Goal: Task Accomplishment & Management: Manage account settings

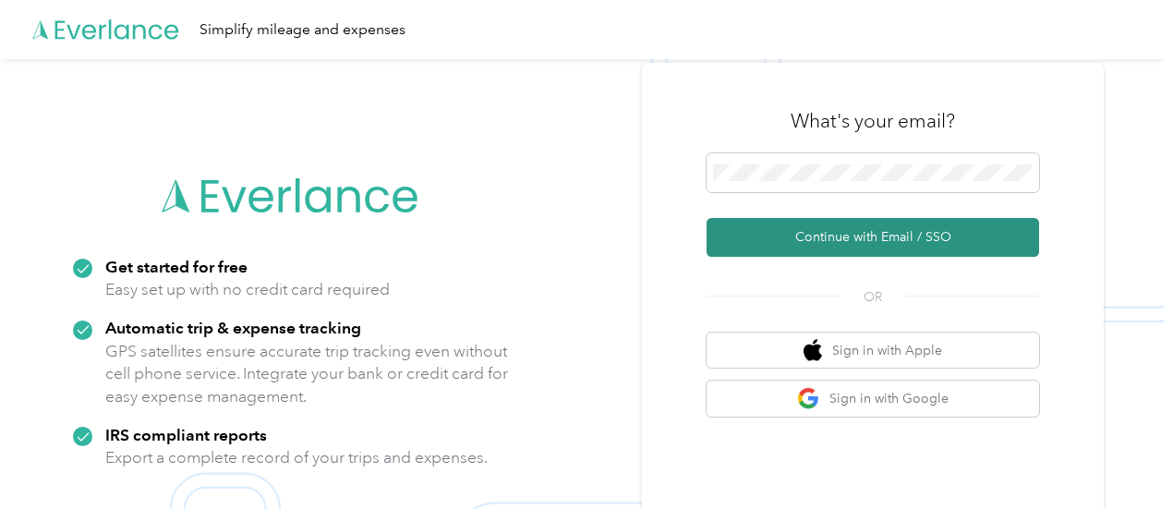
click at [797, 244] on button "Continue with Email / SSO" at bounding box center [873, 237] width 332 height 39
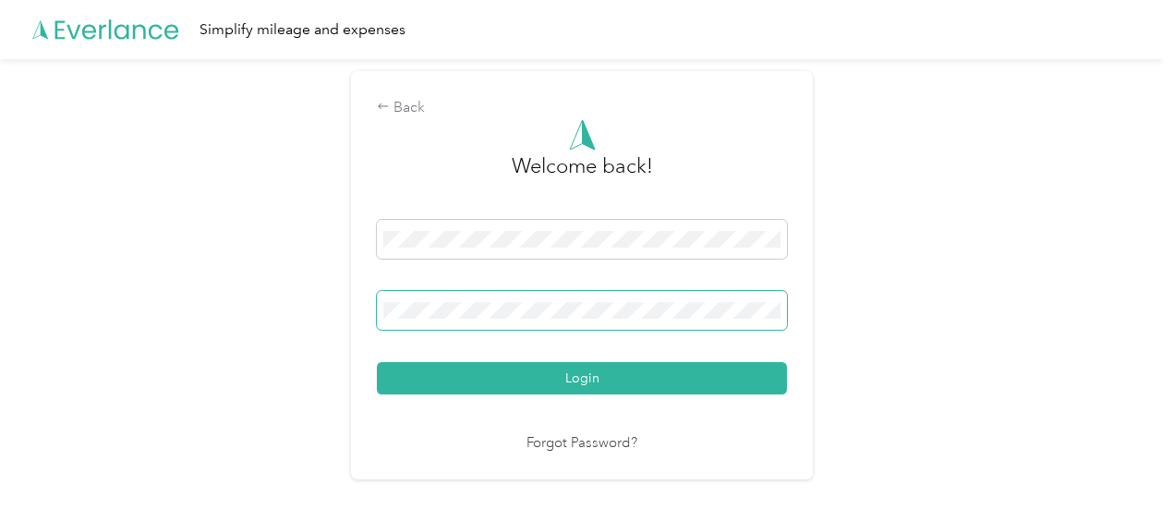
click at [377, 362] on button "Login" at bounding box center [582, 378] width 410 height 32
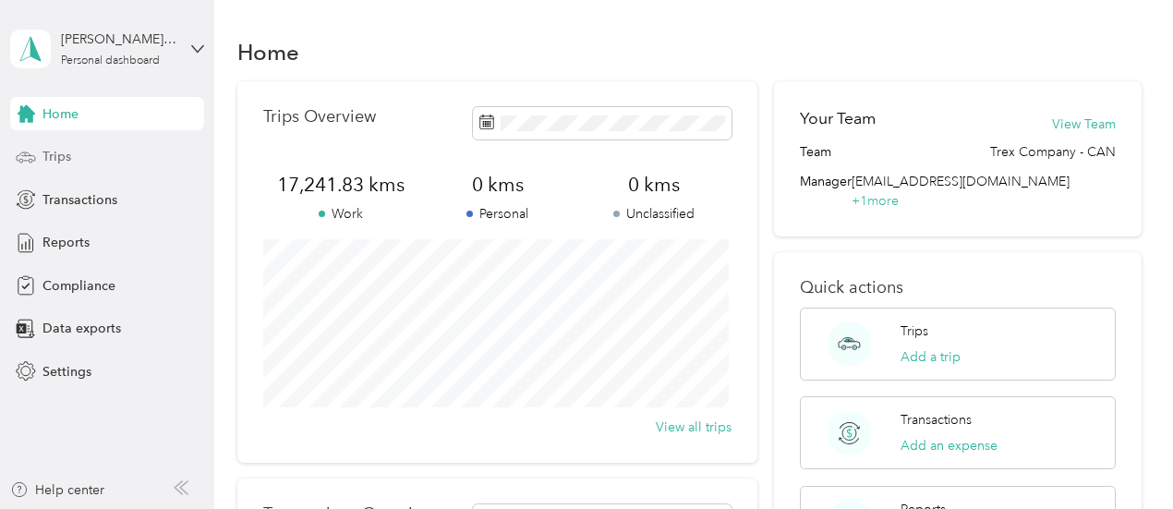
click at [84, 148] on div "Trips" at bounding box center [107, 156] width 194 height 33
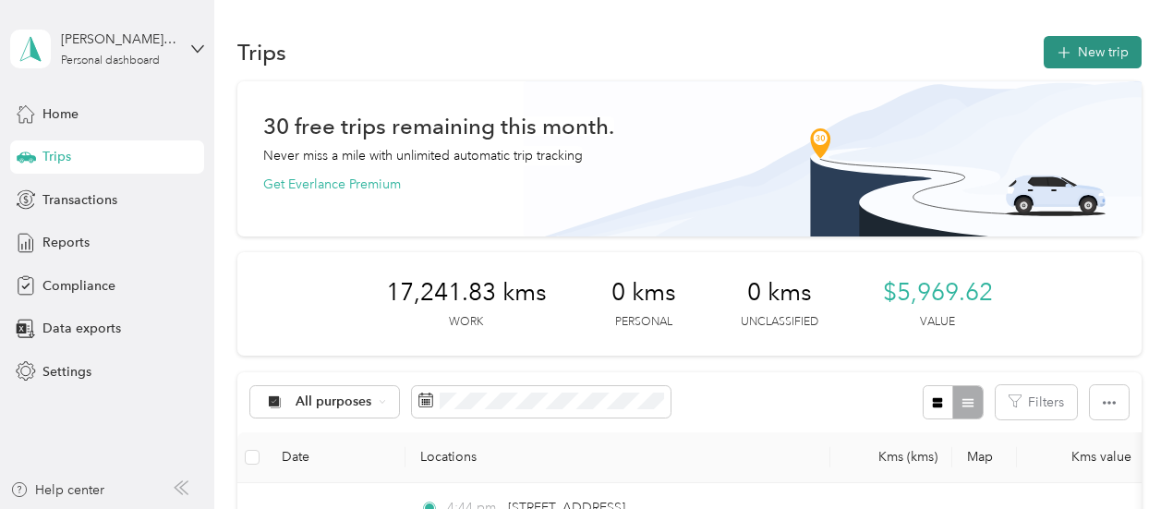
click at [1099, 49] on button "New trip" at bounding box center [1093, 52] width 98 height 32
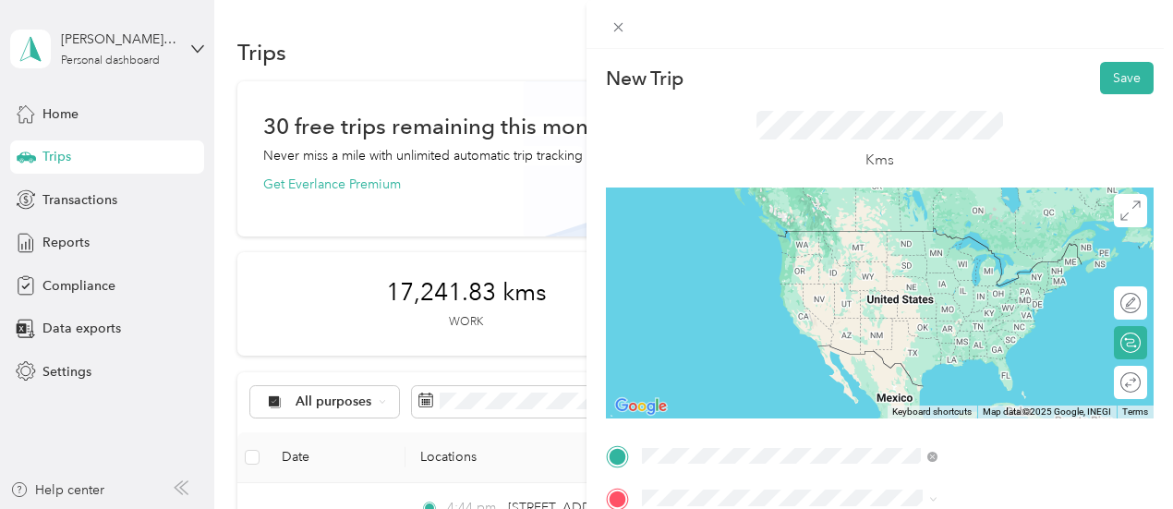
click at [885, 265] on div "Home [STREET_ADDRESS]" at bounding box center [930, 248] width 117 height 39
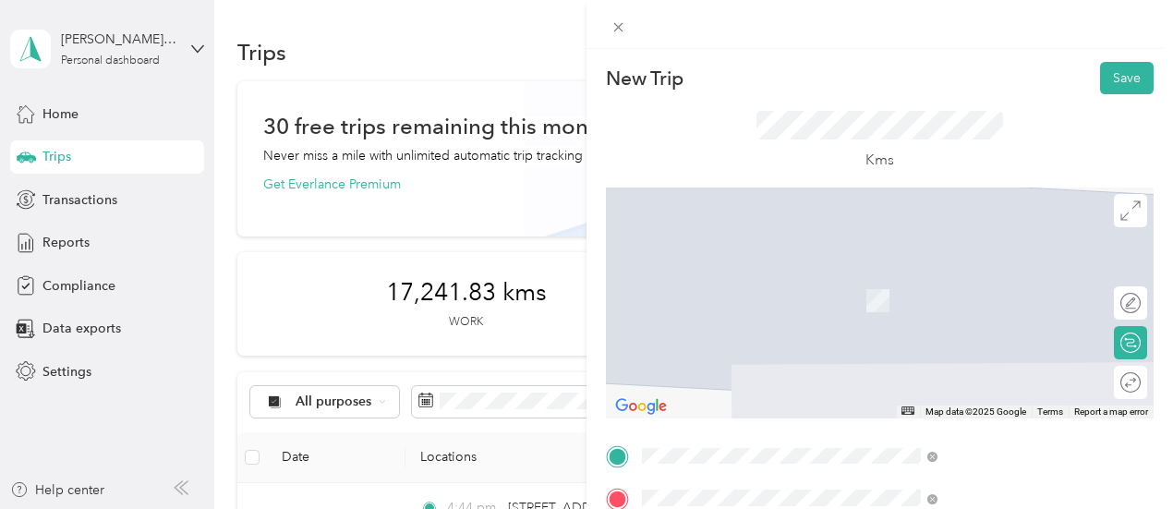
click at [912, 346] on strong "[GEOGRAPHIC_DATA]" at bounding box center [941, 338] width 138 height 17
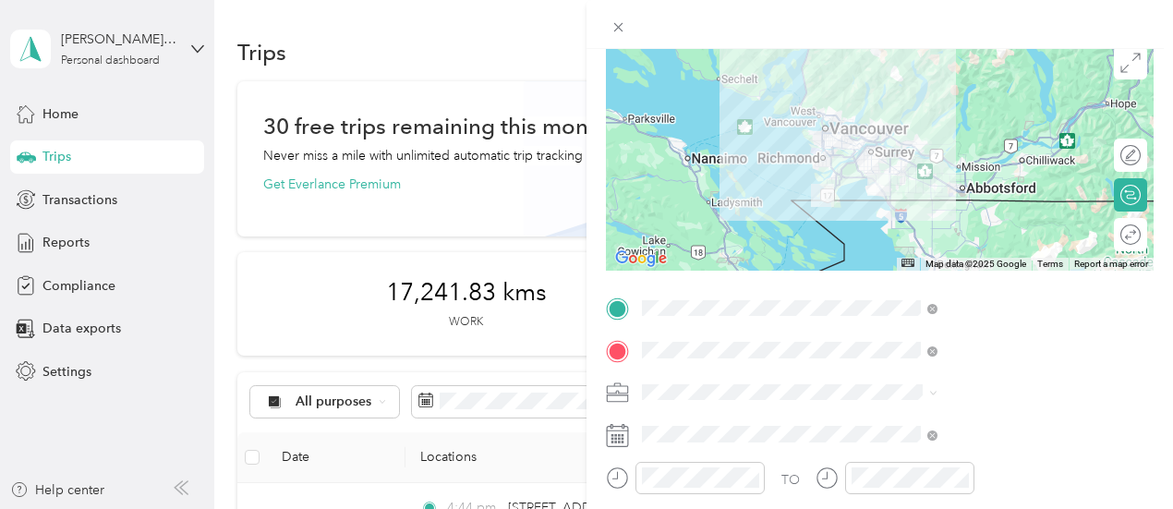
scroll to position [277, 0]
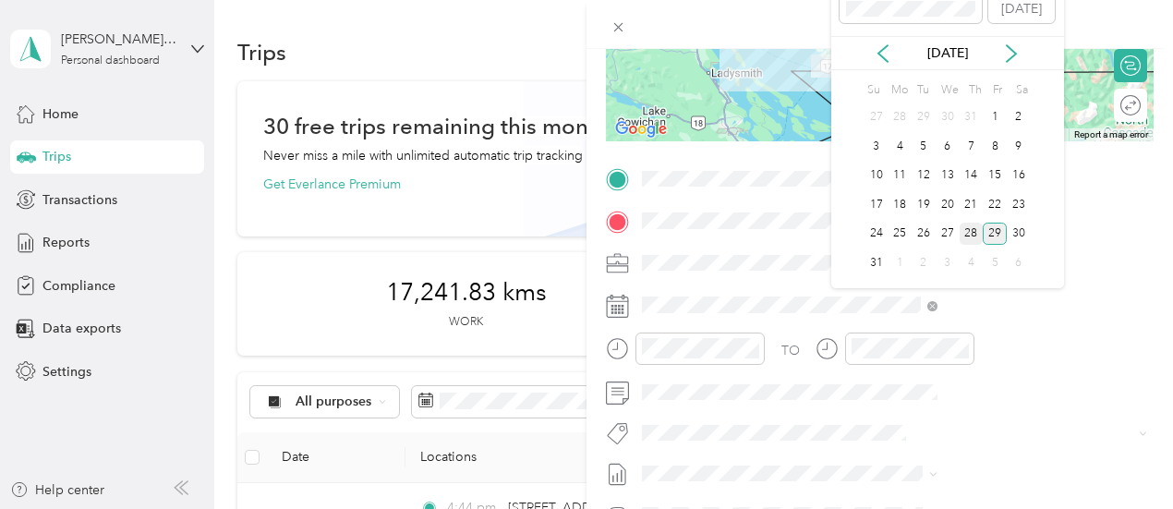
click at [979, 226] on div "28" at bounding box center [972, 234] width 24 height 23
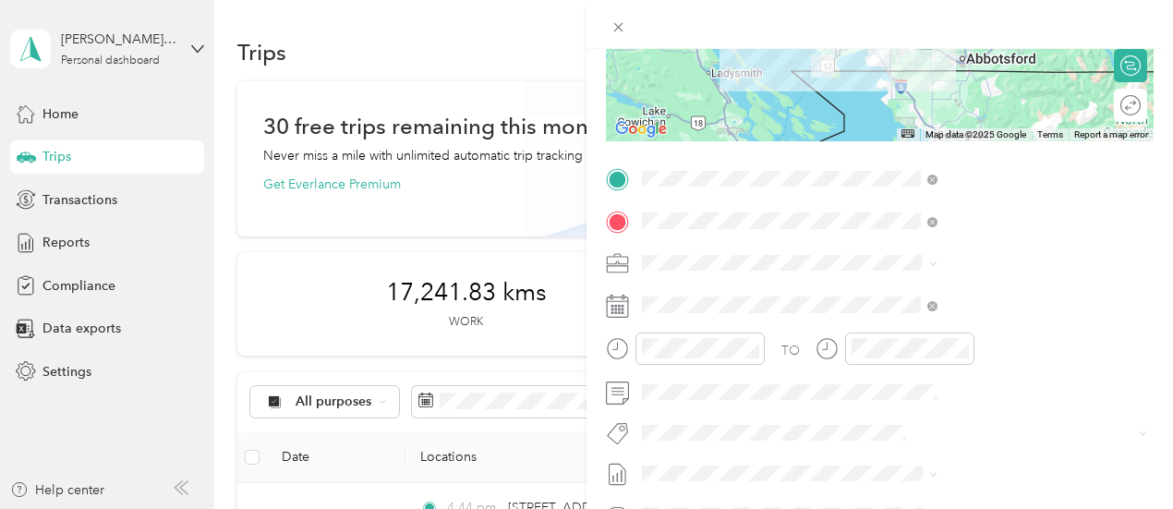
scroll to position [0, 0]
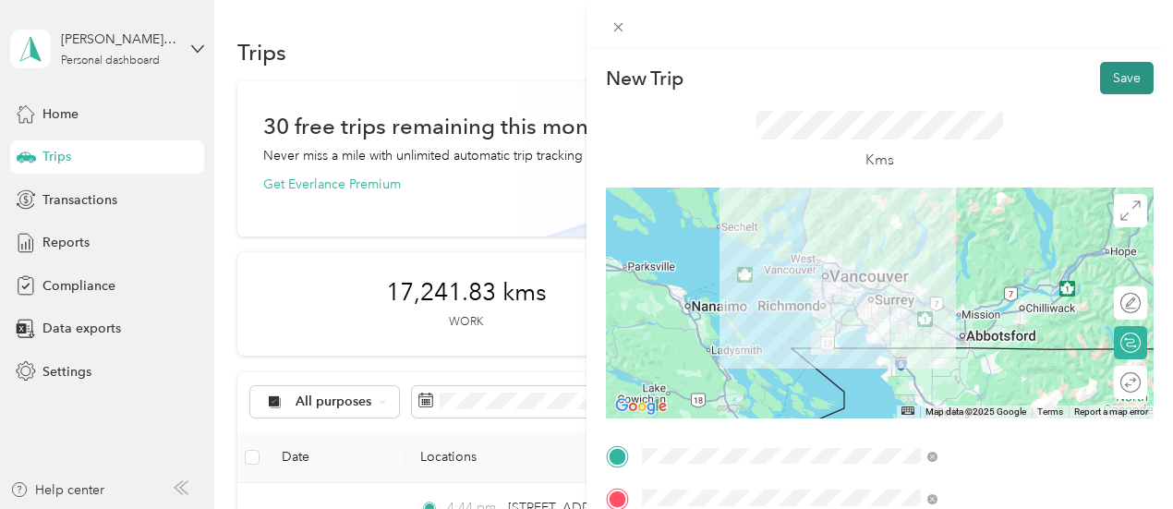
click at [1112, 69] on button "Save" at bounding box center [1127, 78] width 54 height 32
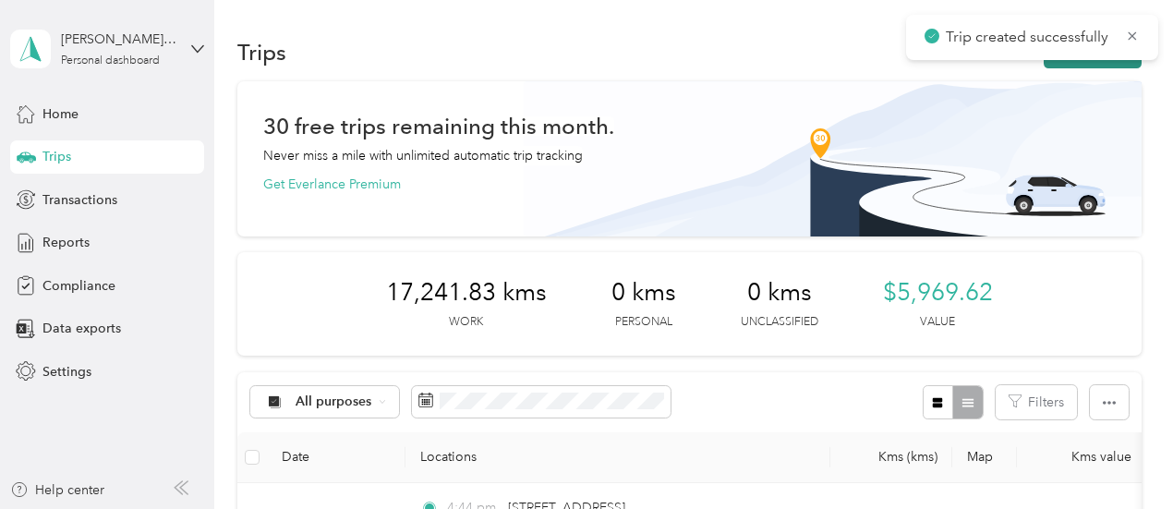
click at [1071, 62] on button "New trip" at bounding box center [1093, 52] width 98 height 32
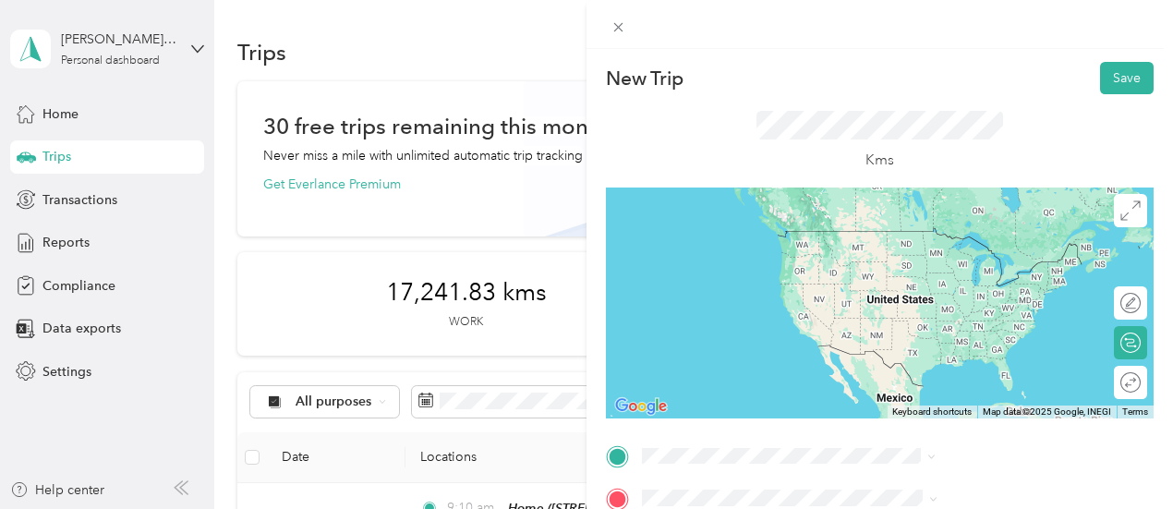
click at [955, 250] on span "[STREET_ADDRESS][PERSON_NAME]" at bounding box center [982, 258] width 220 height 16
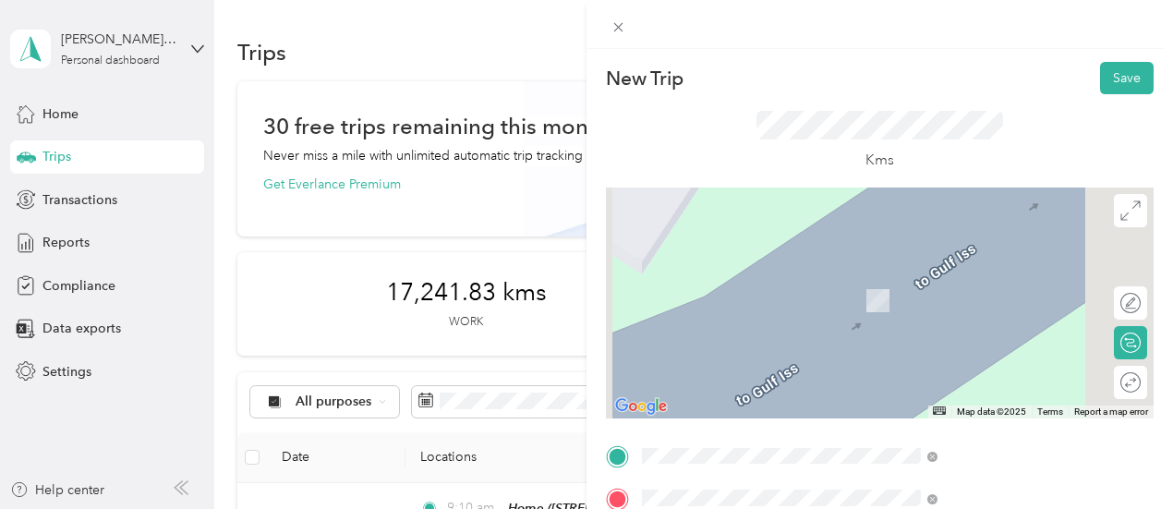
click at [905, 280] on span "[STREET_ADDRESS][PERSON_NAME]" at bounding box center [982, 273] width 220 height 17
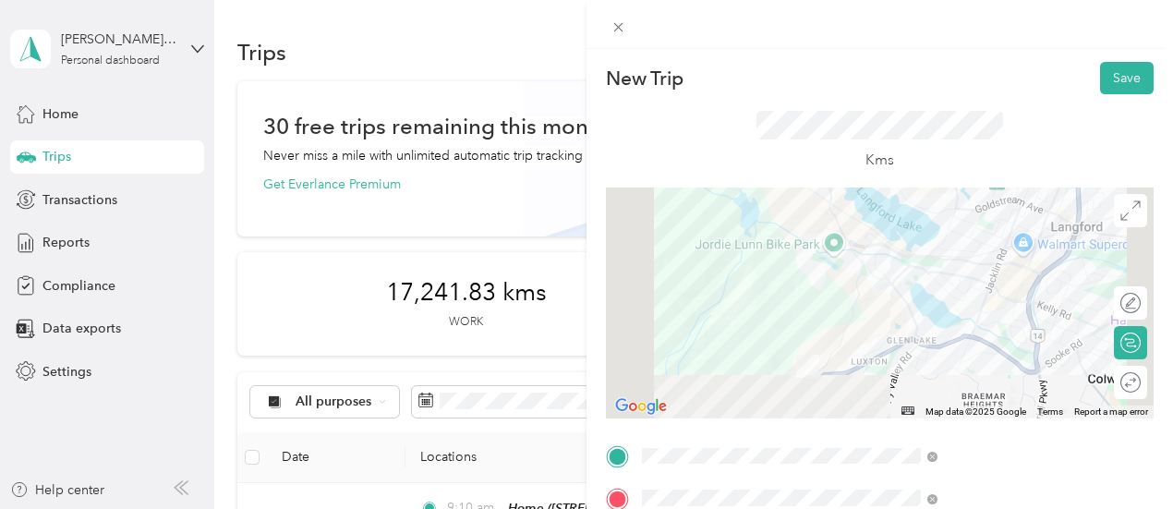
drag, startPoint x: 870, startPoint y: 328, endPoint x: 883, endPoint y: 210, distance: 118.9
click at [883, 208] on div at bounding box center [880, 302] width 548 height 231
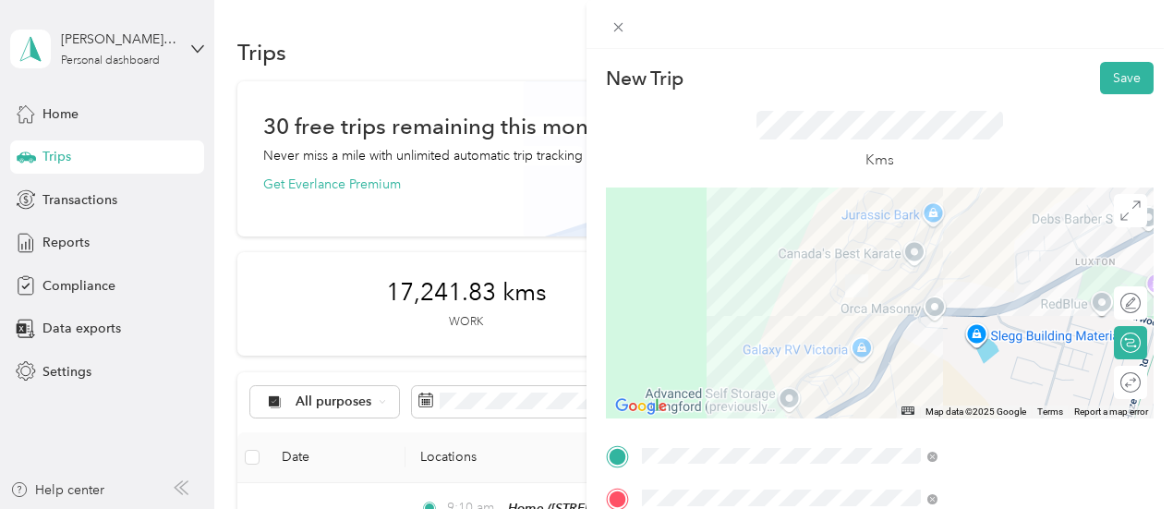
drag, startPoint x: 1035, startPoint y: 252, endPoint x: 999, endPoint y: 397, distance: 149.4
click at [999, 397] on div at bounding box center [880, 302] width 548 height 231
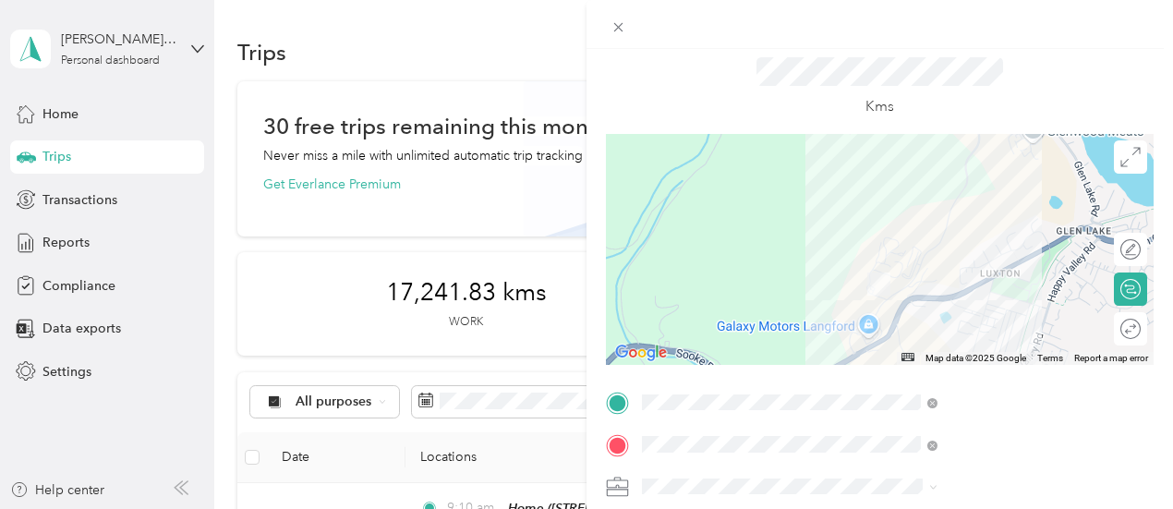
scroll to position [185, 0]
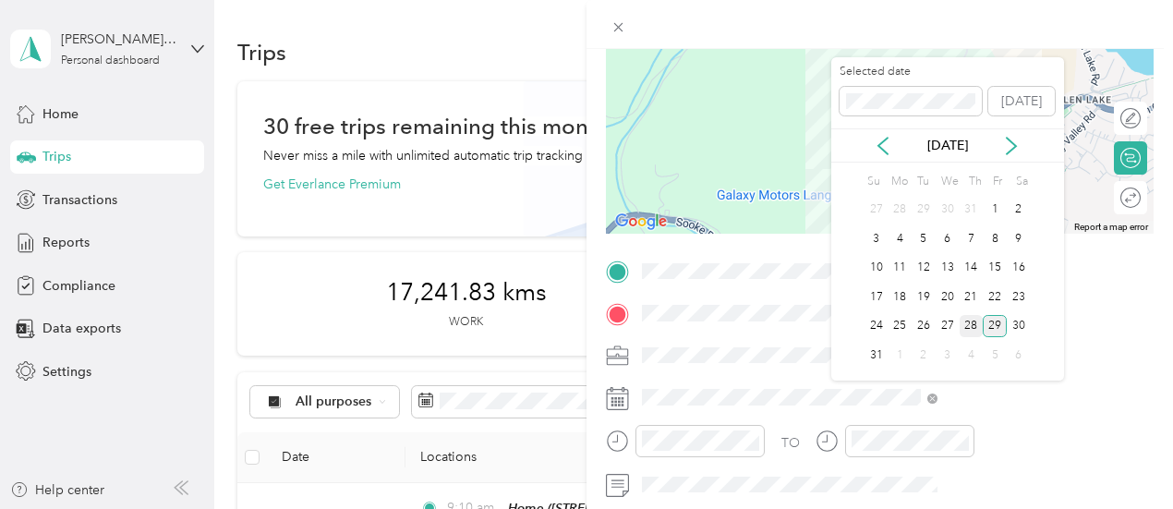
click at [968, 320] on div "28" at bounding box center [972, 326] width 24 height 23
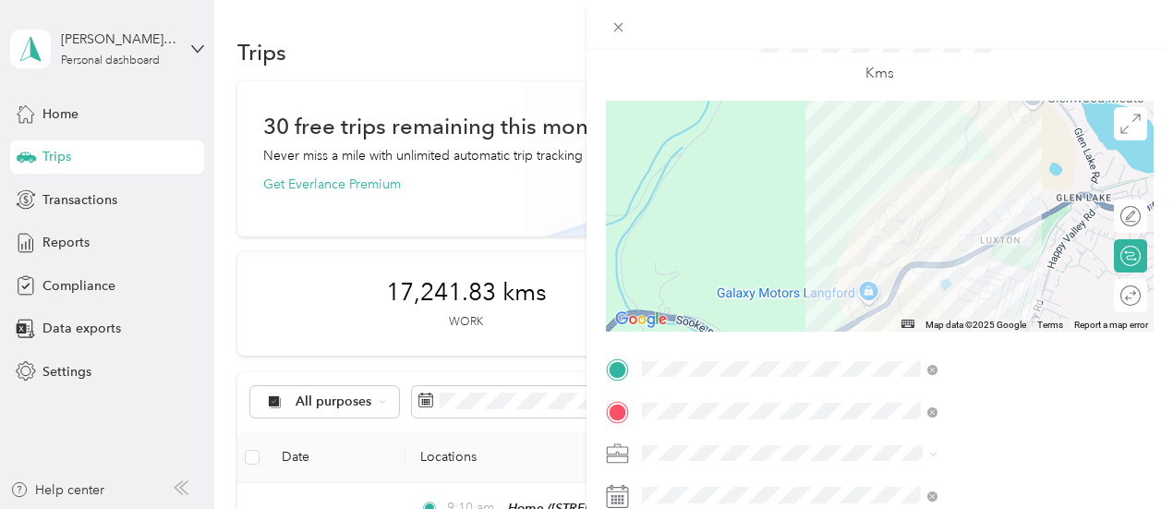
scroll to position [0, 0]
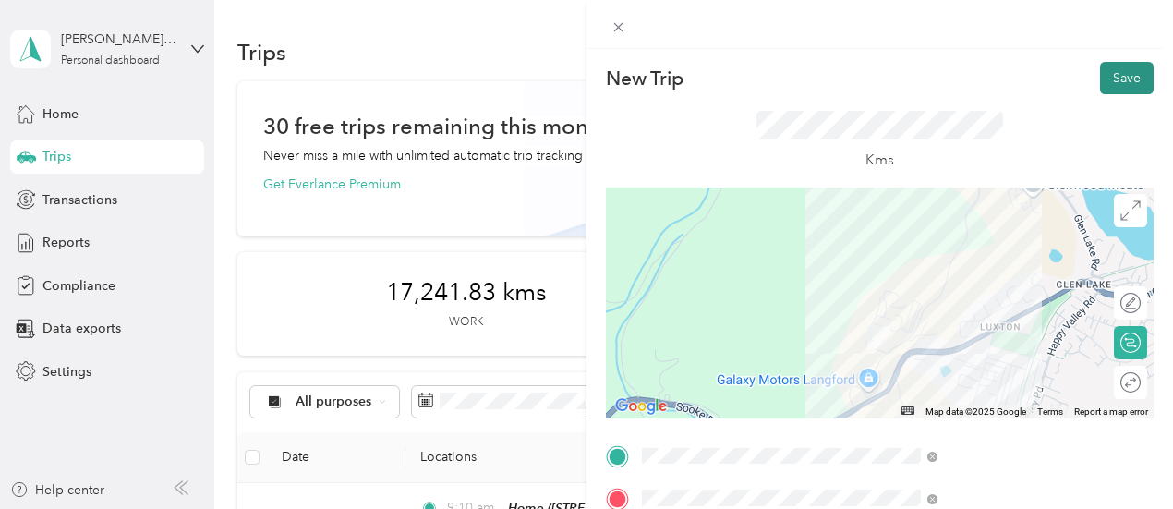
click at [1105, 74] on button "Save" at bounding box center [1127, 78] width 54 height 32
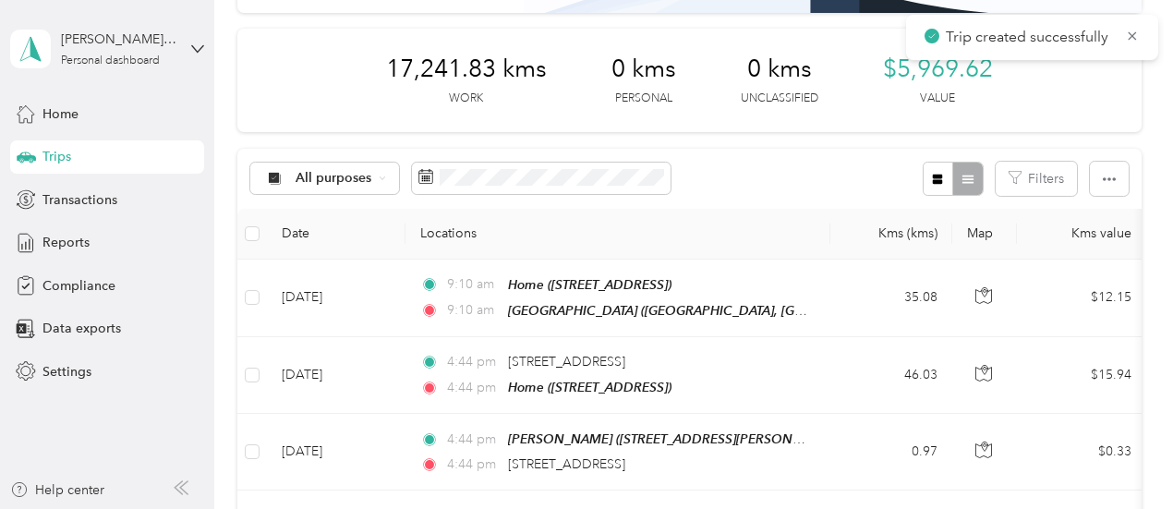
scroll to position [277, 0]
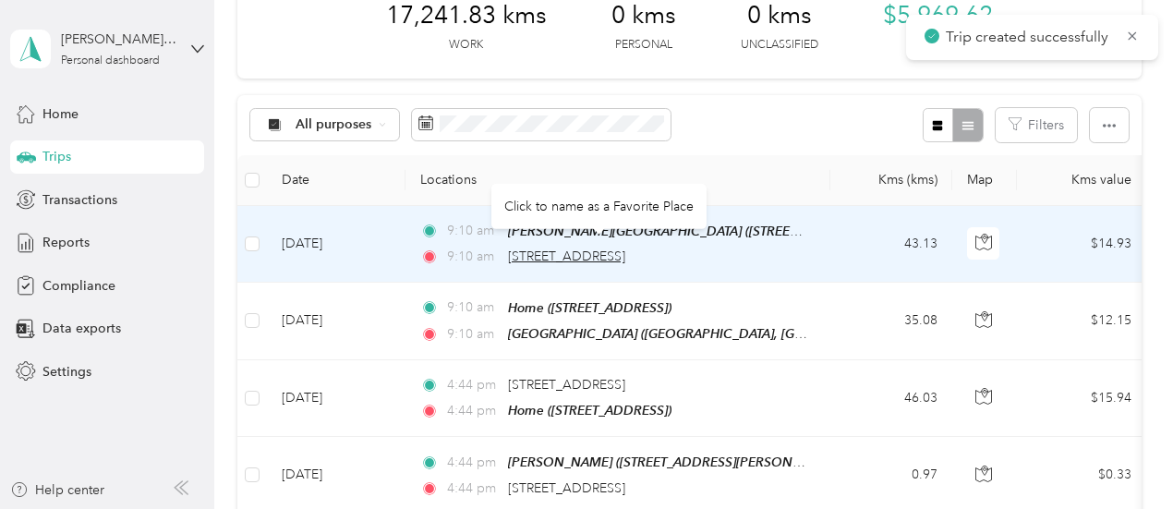
click at [593, 261] on span "[STREET_ADDRESS]" at bounding box center [566, 256] width 117 height 16
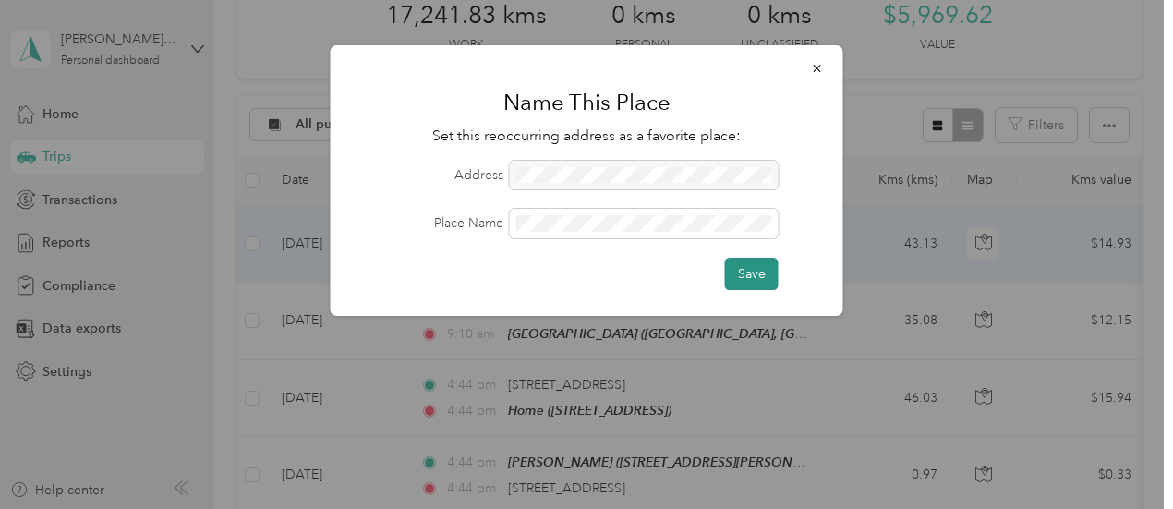
click at [747, 269] on button "Save" at bounding box center [752, 274] width 54 height 32
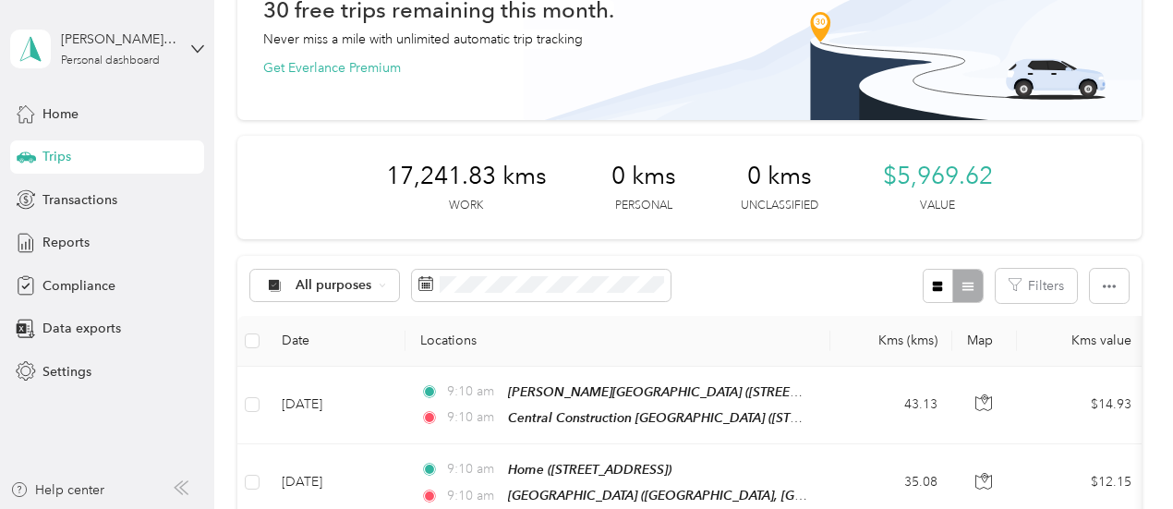
scroll to position [0, 0]
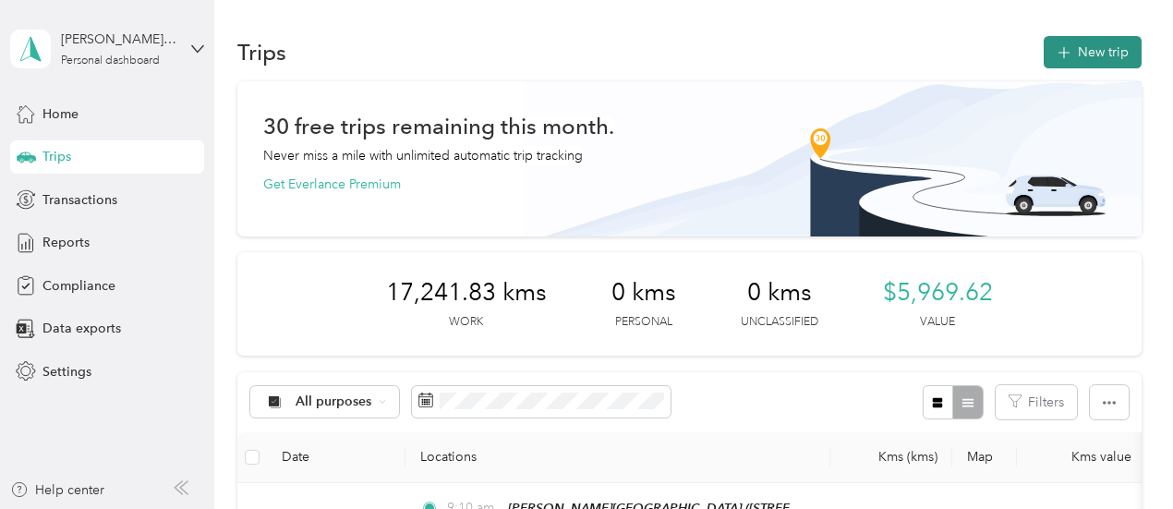
click at [1099, 52] on button "New trip" at bounding box center [1093, 52] width 98 height 32
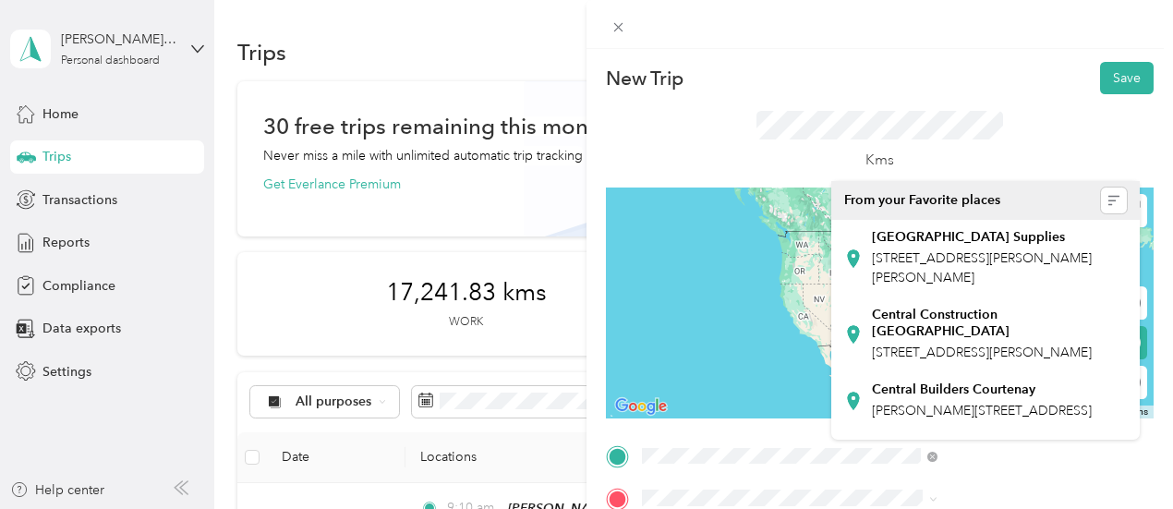
click at [936, 359] on span "[STREET_ADDRESS][PERSON_NAME]" at bounding box center [982, 352] width 220 height 16
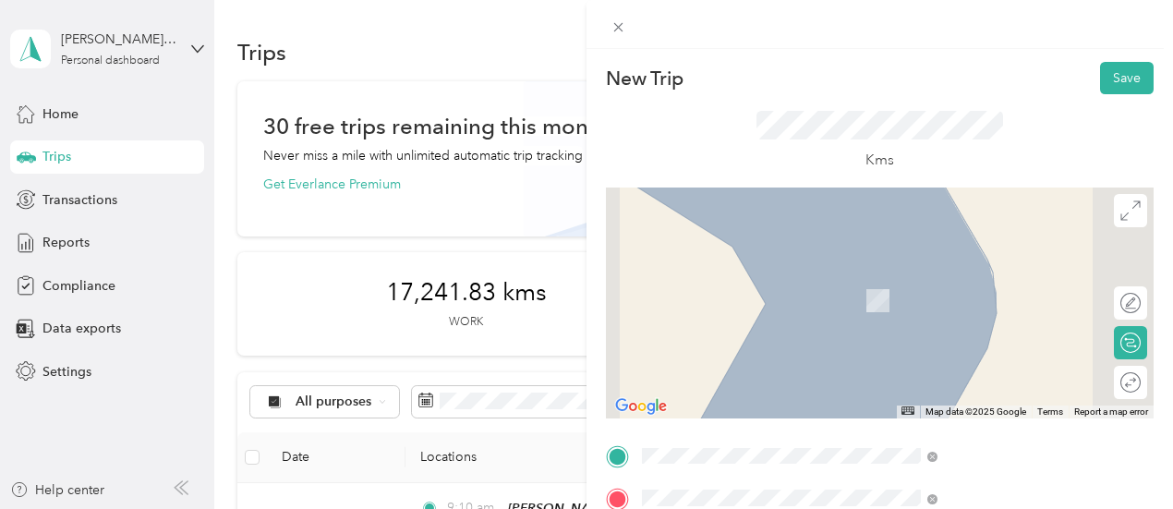
click at [877, 444] on span "[STREET_ADDRESS]" at bounding box center [930, 437] width 117 height 16
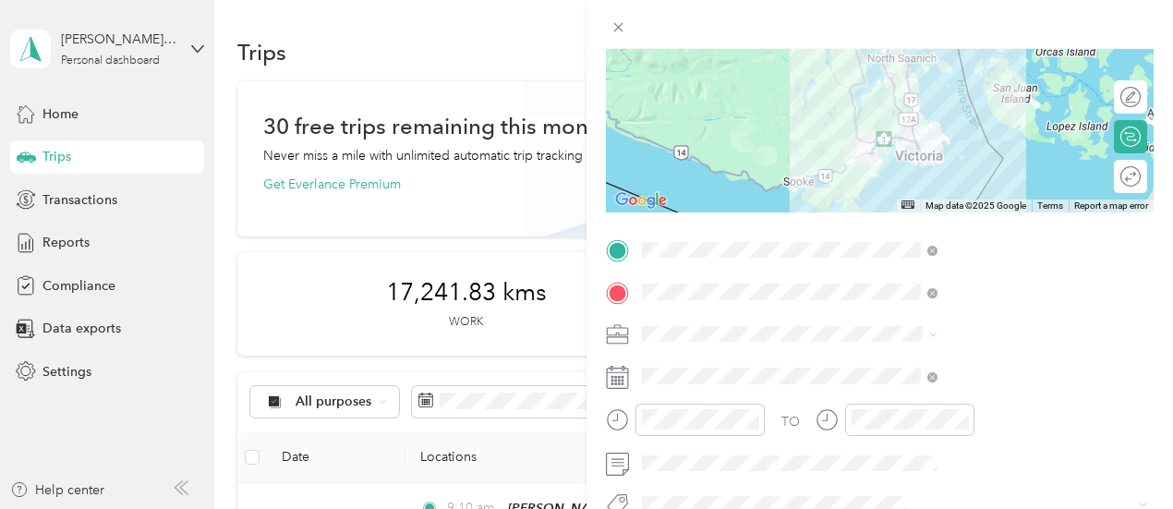
scroll to position [277, 0]
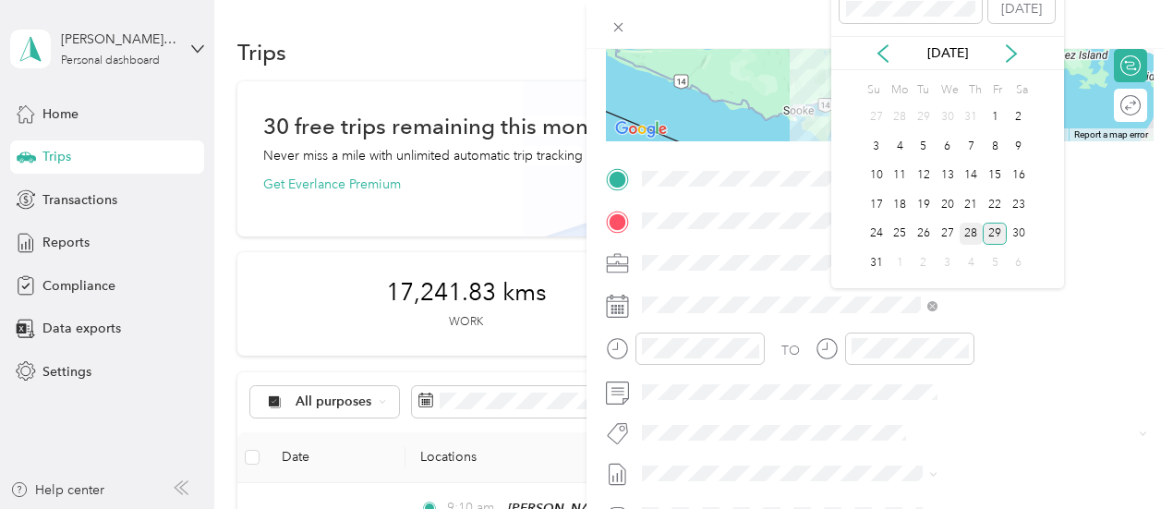
click at [975, 232] on div "28" at bounding box center [972, 234] width 24 height 23
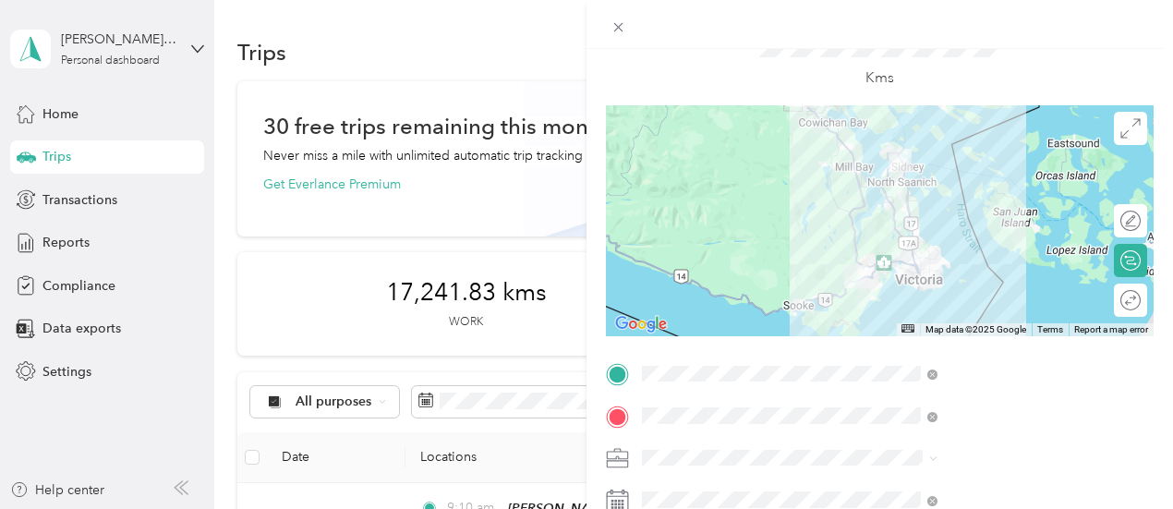
scroll to position [0, 0]
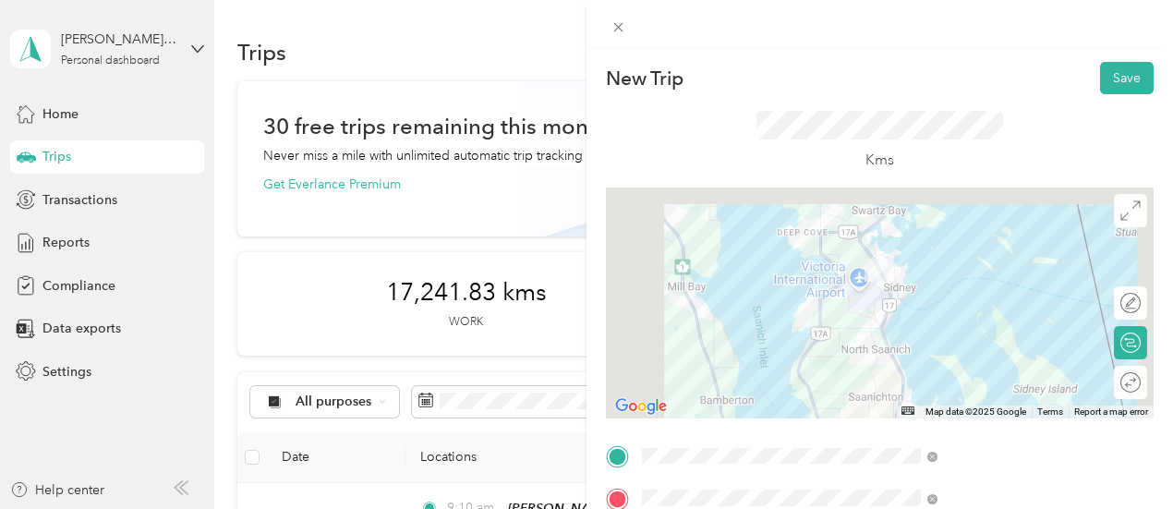
click at [915, 343] on div at bounding box center [880, 302] width 548 height 231
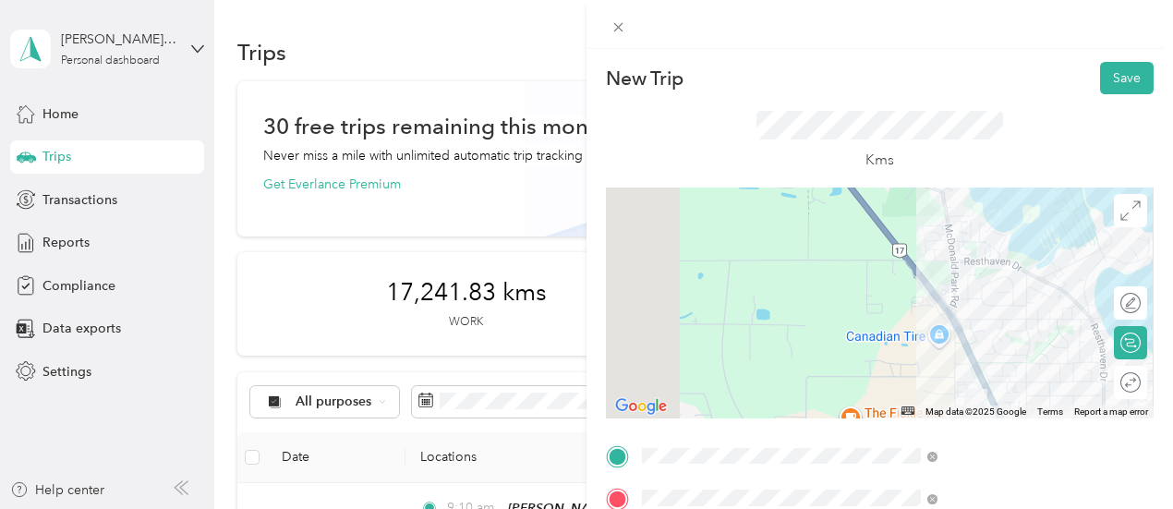
drag, startPoint x: 961, startPoint y: 348, endPoint x: 916, endPoint y: 332, distance: 48.2
click at [916, 332] on div at bounding box center [880, 302] width 548 height 231
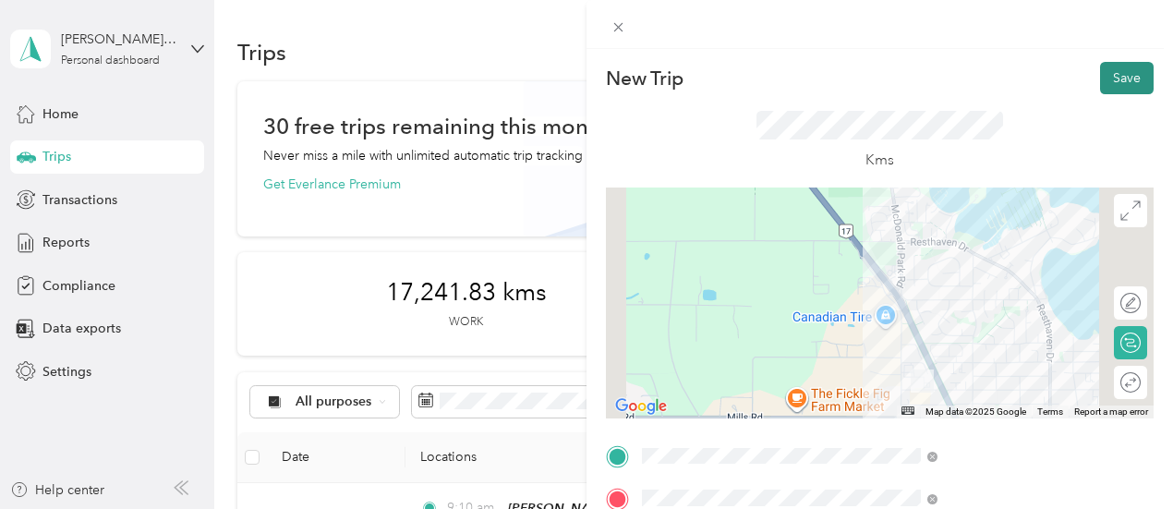
click at [1113, 77] on button "Save" at bounding box center [1127, 78] width 54 height 32
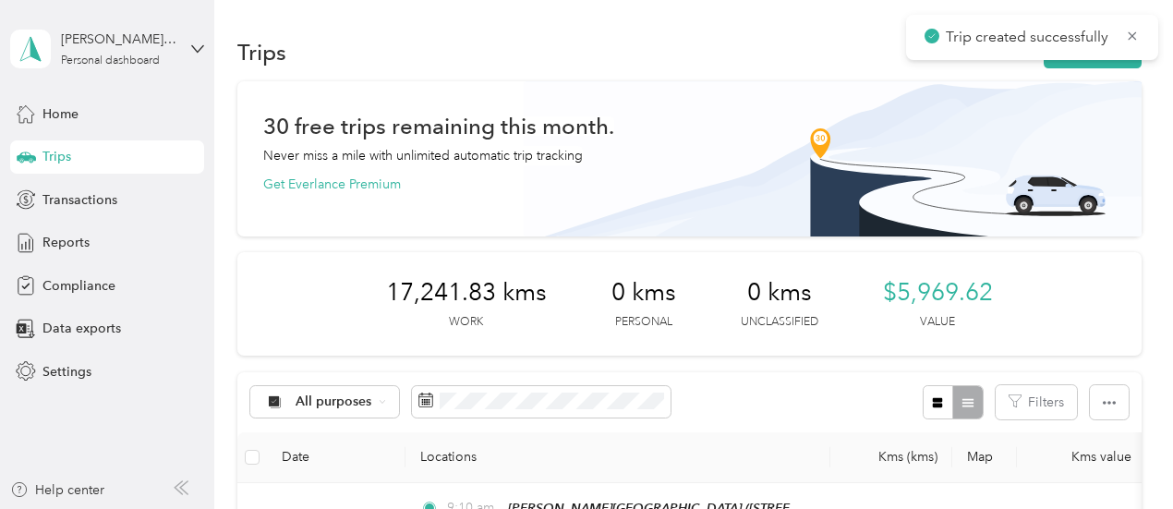
click at [1062, 68] on div "Trips New trip" at bounding box center [689, 51] width 904 height 39
click at [1062, 61] on button "New trip" at bounding box center [1093, 52] width 98 height 32
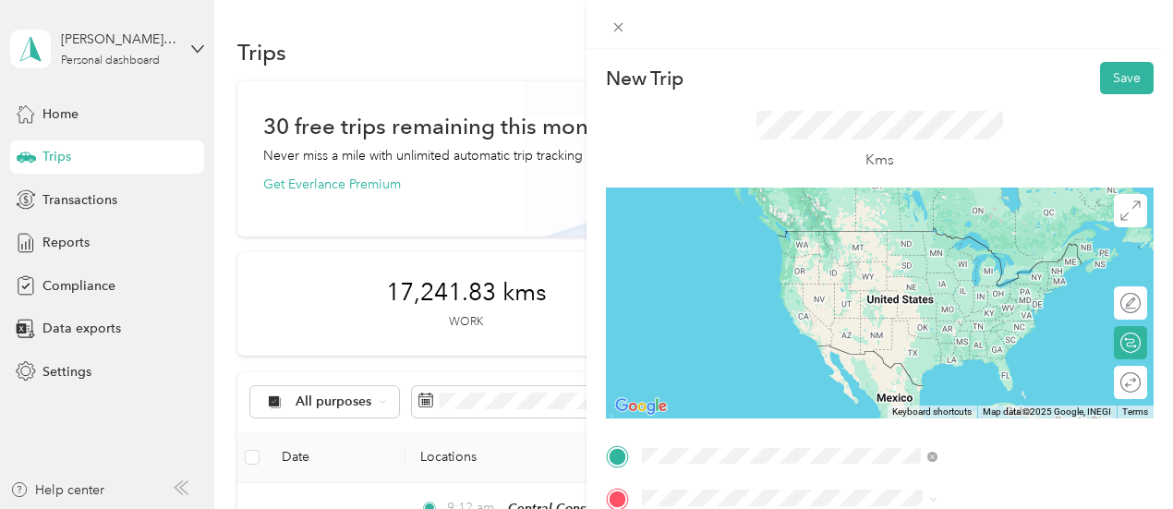
click at [919, 381] on strong "[PERSON_NAME]" at bounding box center [926, 373] width 109 height 17
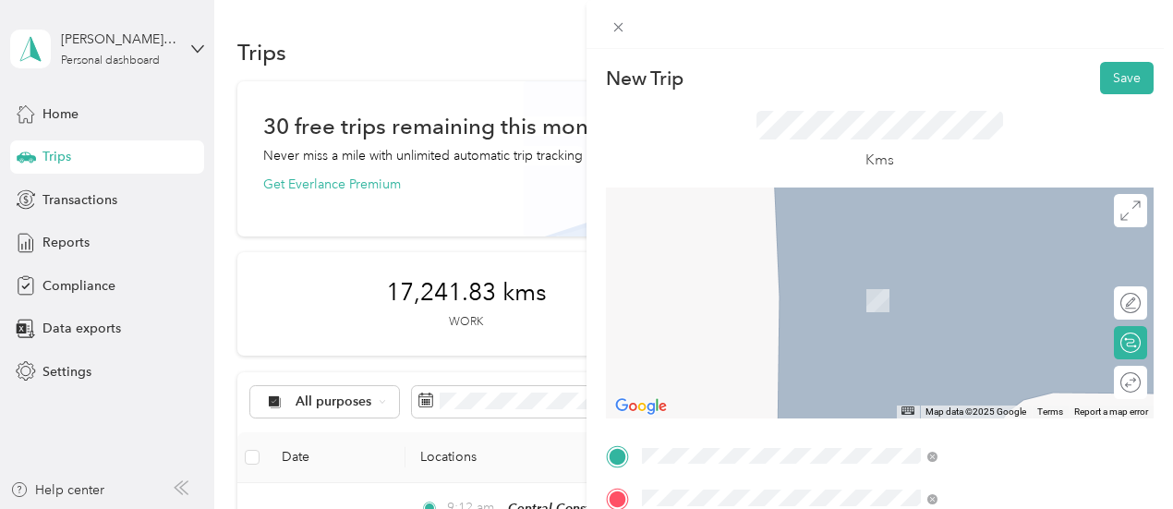
click at [912, 303] on span "[STREET_ADDRESS][PERSON_NAME]" at bounding box center [982, 301] width 220 height 16
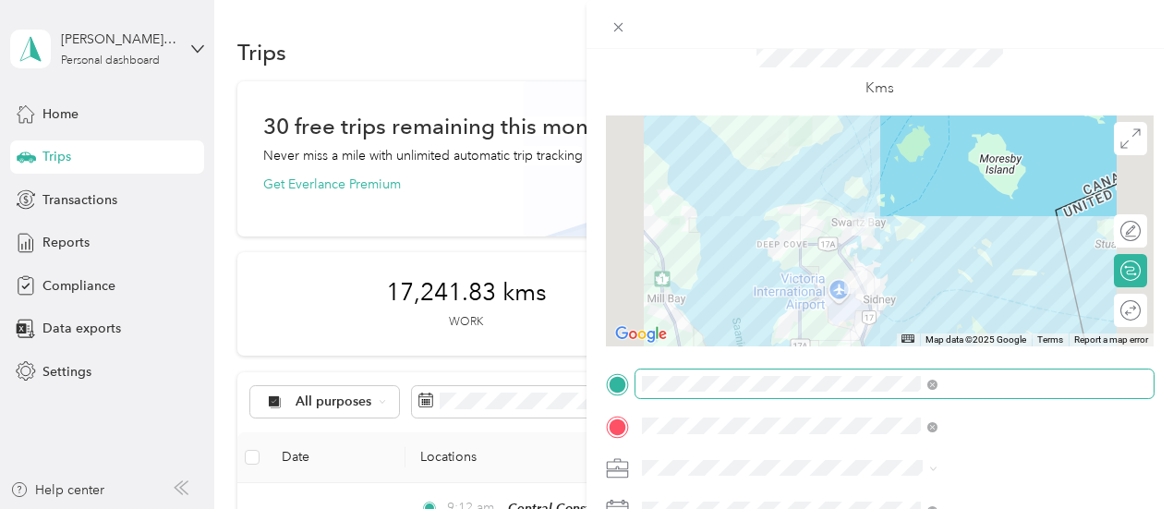
scroll to position [277, 0]
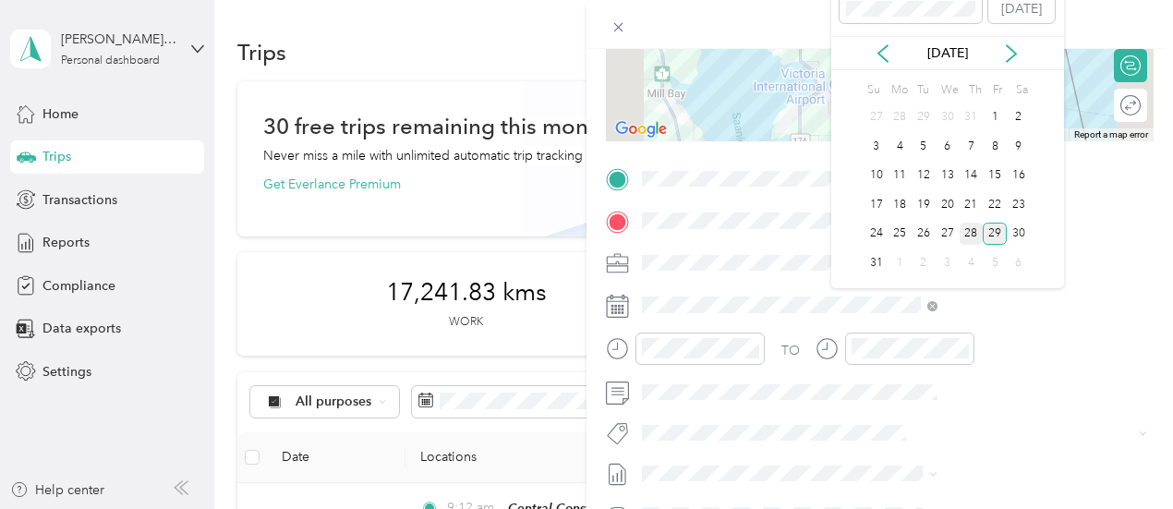
click at [966, 228] on div "28" at bounding box center [972, 234] width 24 height 23
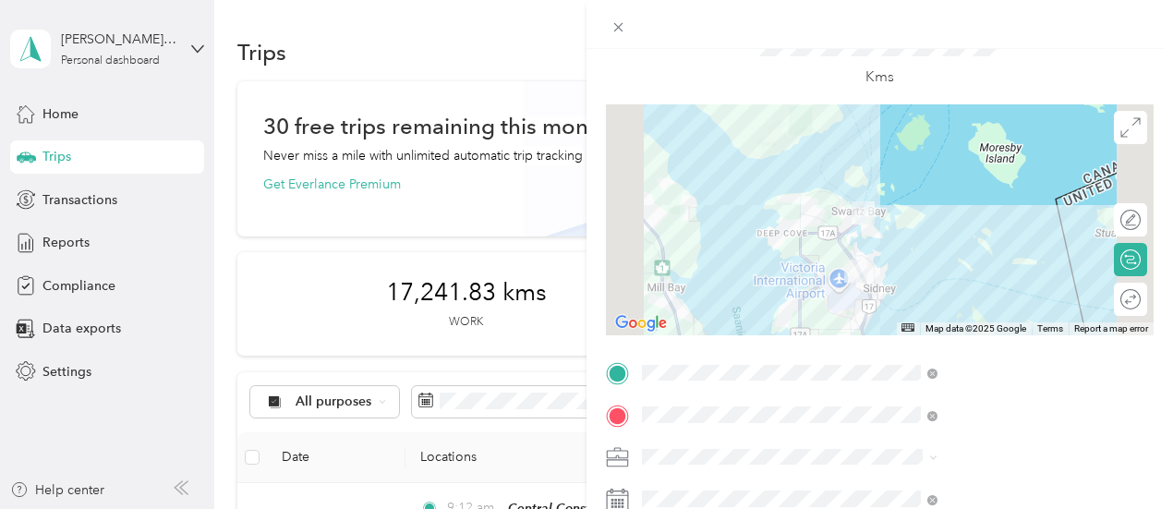
scroll to position [0, 0]
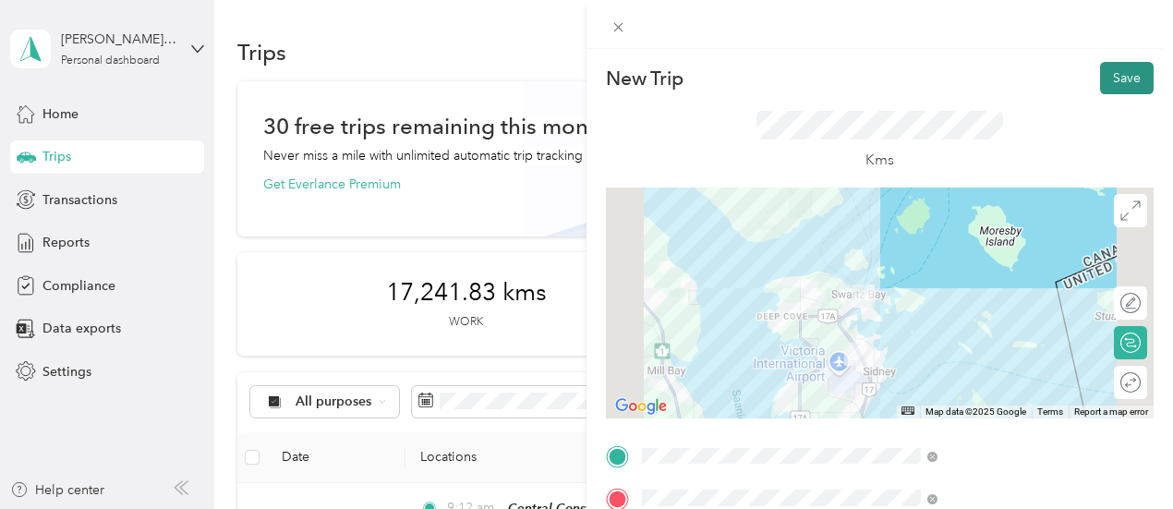
click at [1106, 72] on button "Save" at bounding box center [1127, 78] width 54 height 32
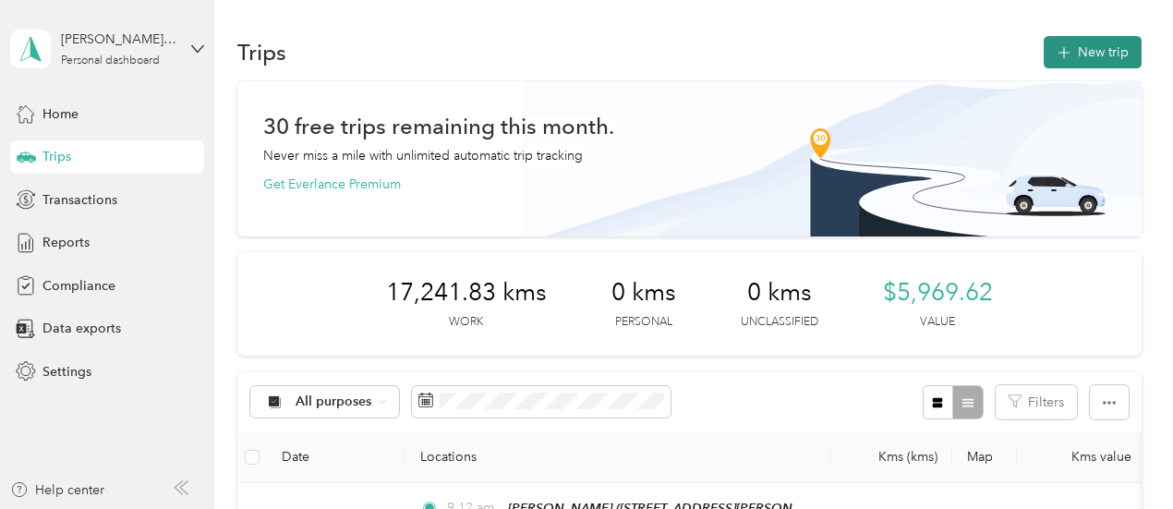
click at [1088, 49] on button "New trip" at bounding box center [1093, 52] width 98 height 32
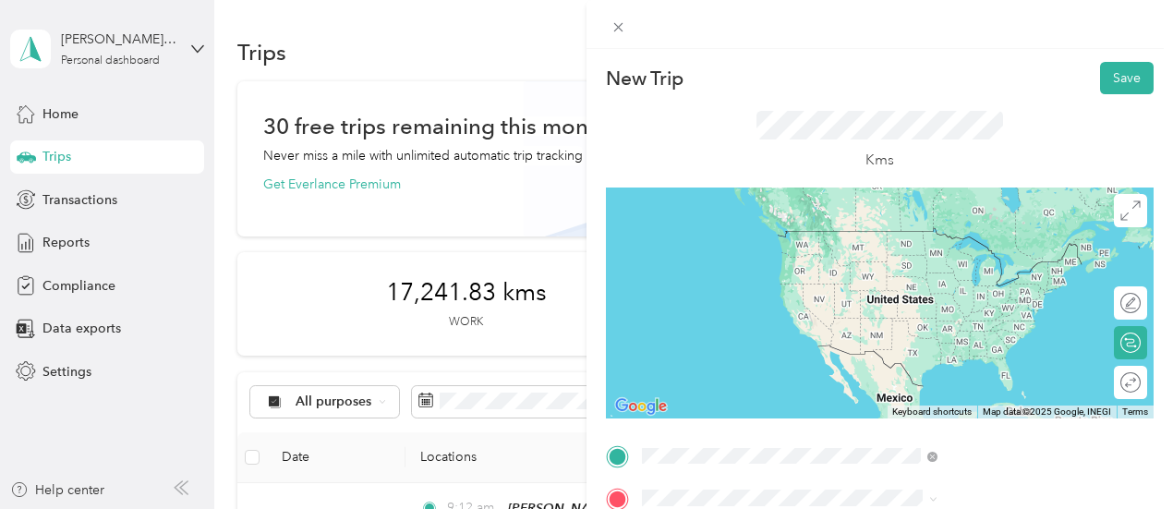
click at [897, 329] on span "[GEOGRAPHIC_DATA], [GEOGRAPHIC_DATA], [GEOGRAPHIC_DATA], [GEOGRAPHIC_DATA]" at bounding box center [940, 345] width 137 height 74
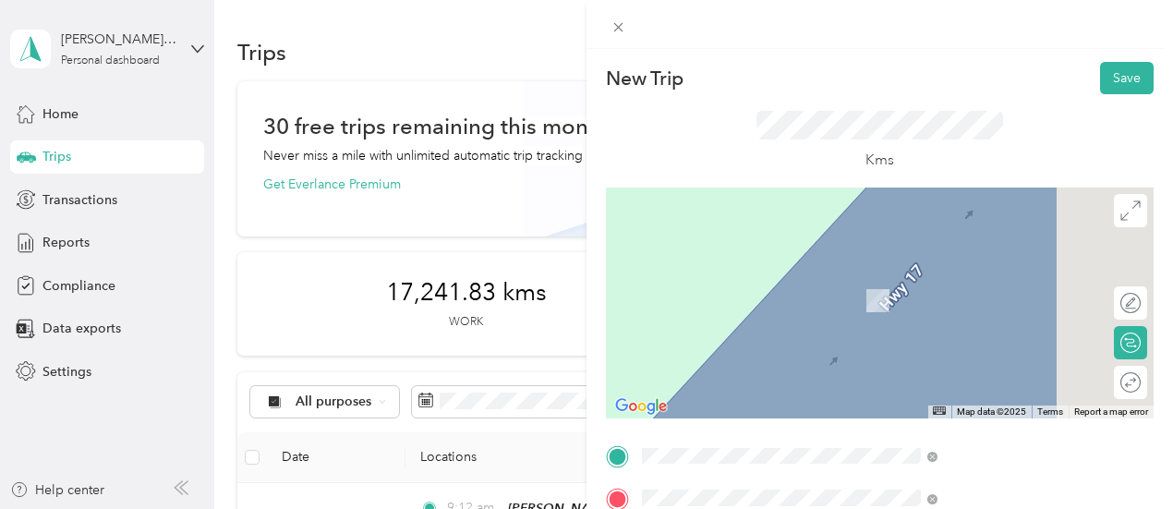
click at [938, 300] on span "[STREET_ADDRESS]" at bounding box center [930, 301] width 117 height 16
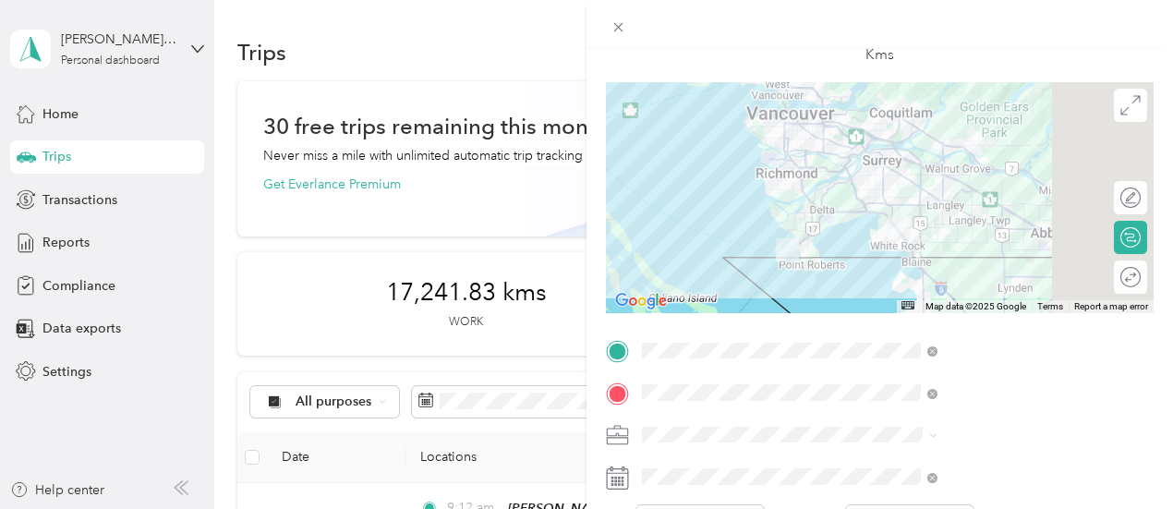
scroll to position [277, 0]
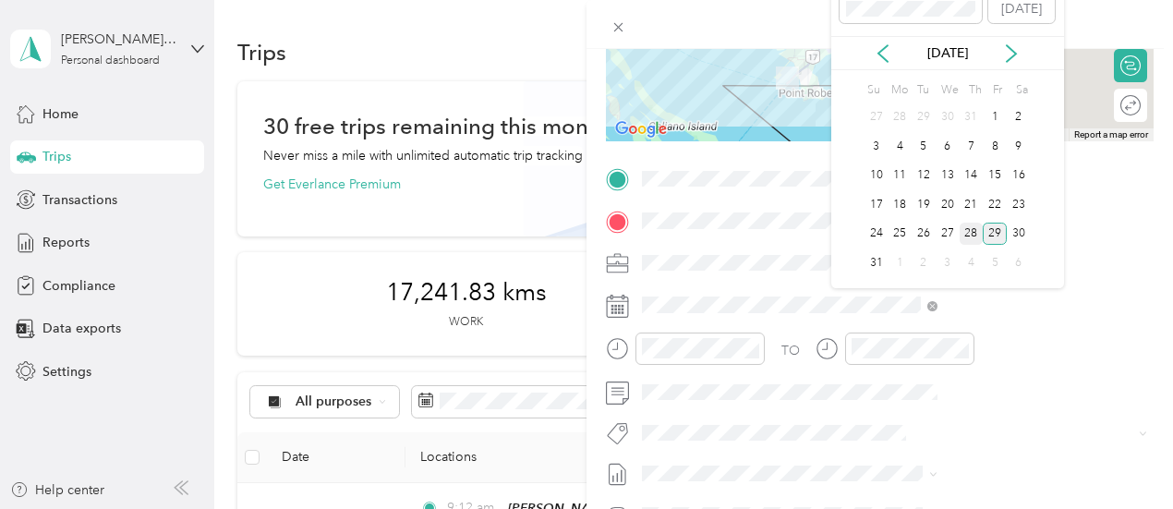
click at [969, 226] on div "28" at bounding box center [972, 234] width 24 height 23
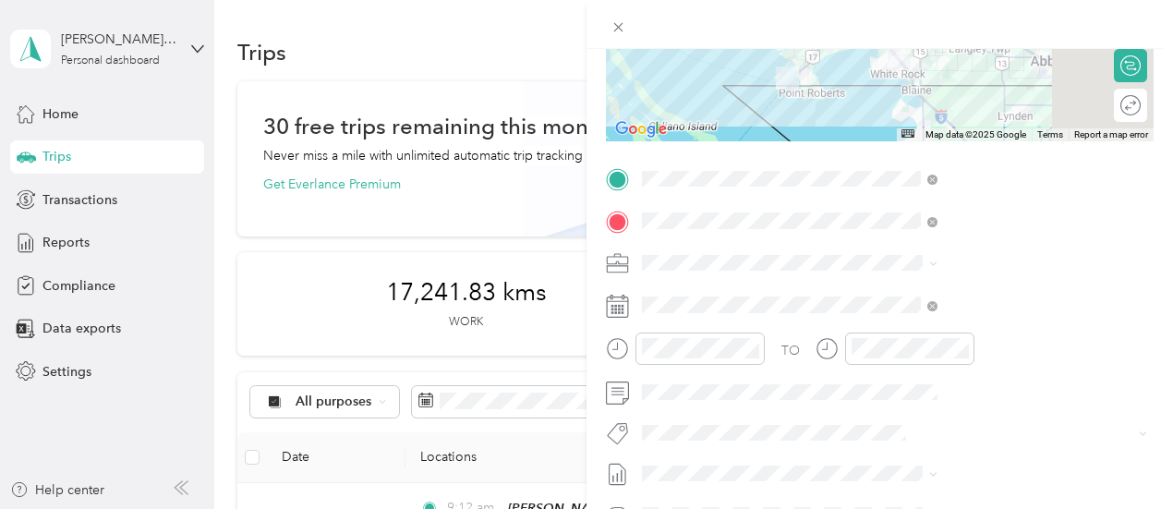
scroll to position [0, 0]
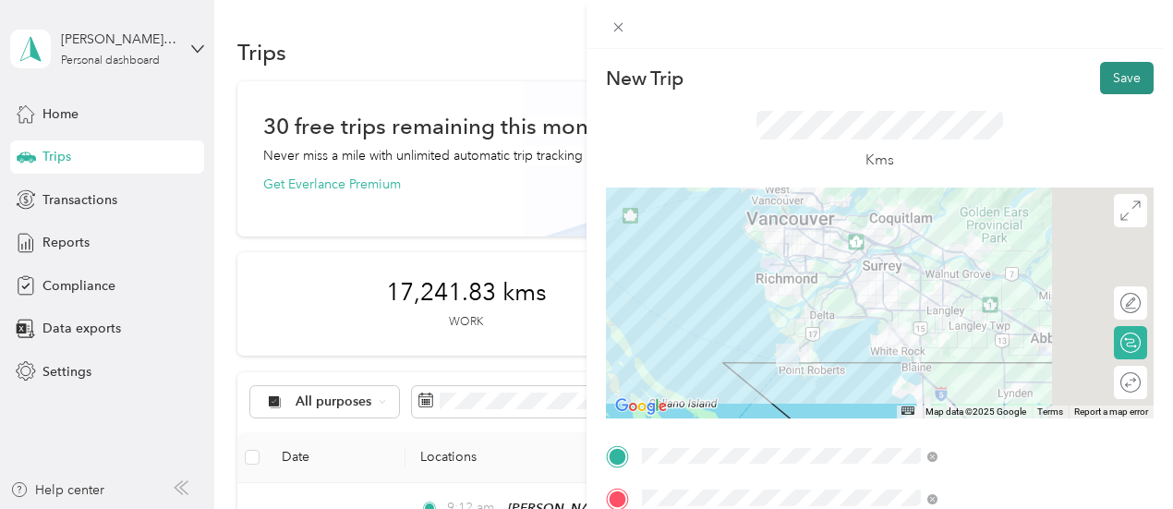
click at [1110, 77] on button "Save" at bounding box center [1127, 78] width 54 height 32
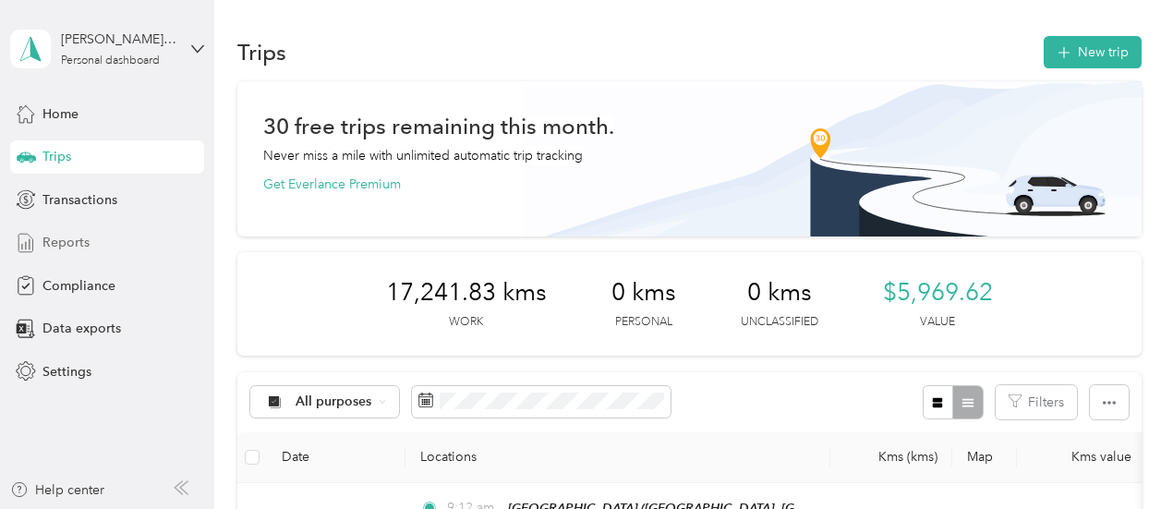
click at [41, 239] on div "Reports" at bounding box center [107, 242] width 194 height 33
